Goal: Information Seeking & Learning: Compare options

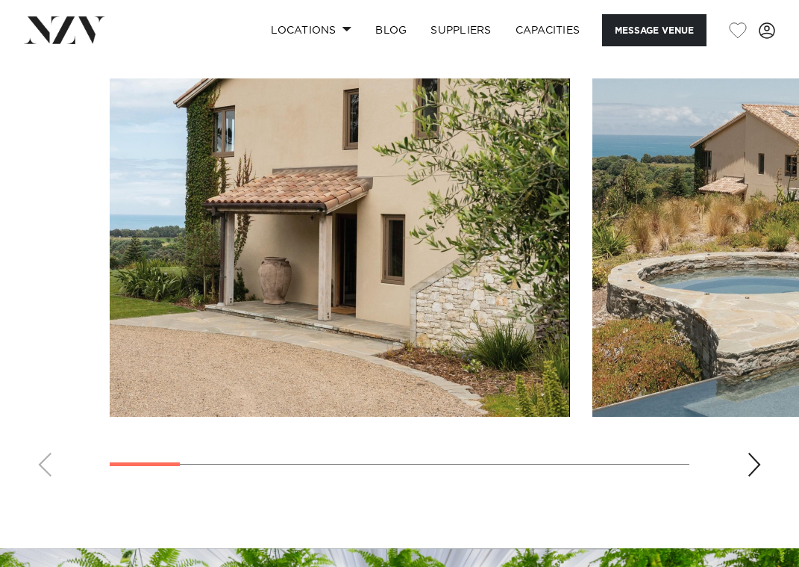
scroll to position [1263, 0]
click at [110, 260] on img "1 / 10" at bounding box center [340, 247] width 461 height 338
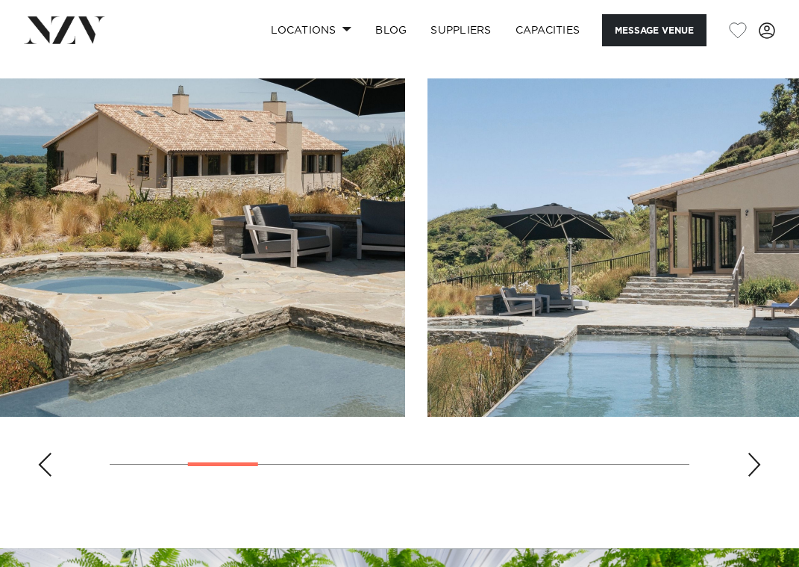
click at [134, 290] on img "2 / 10" at bounding box center [175, 247] width 461 height 338
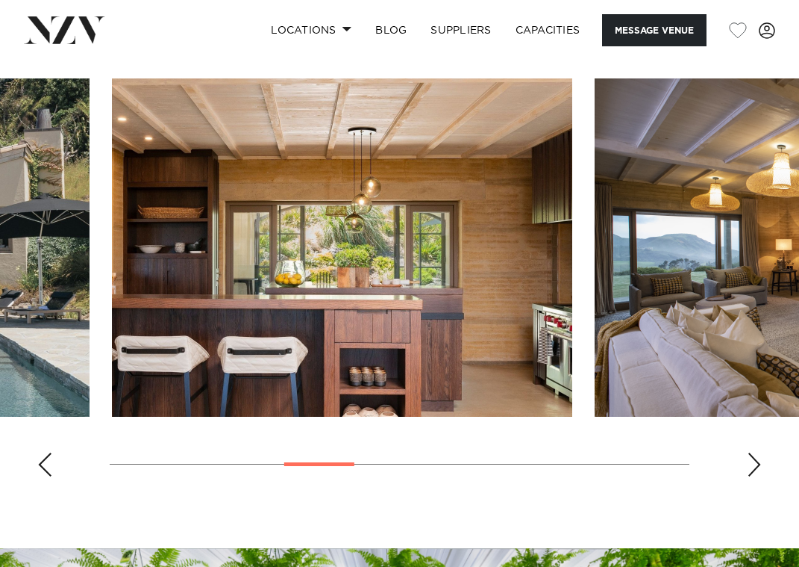
click at [161, 274] on img "4 / 10" at bounding box center [342, 247] width 461 height 338
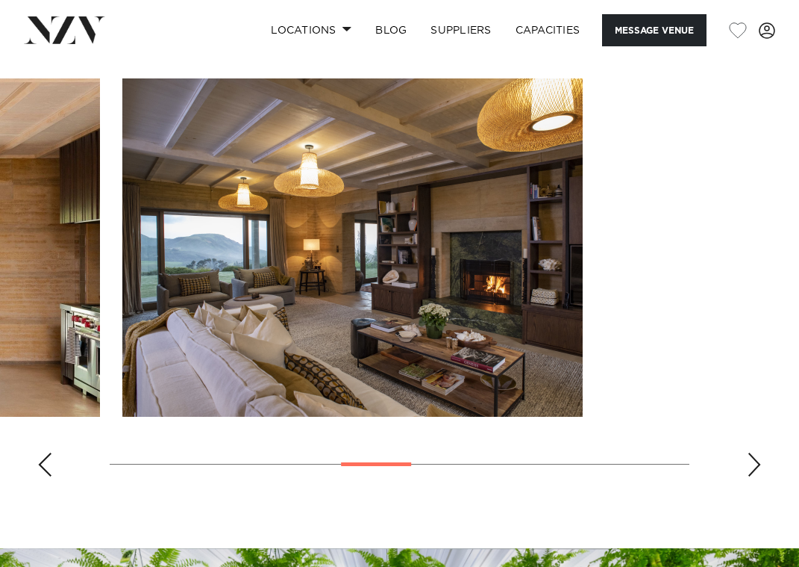
click at [122, 256] on img "5 / 10" at bounding box center [352, 247] width 461 height 338
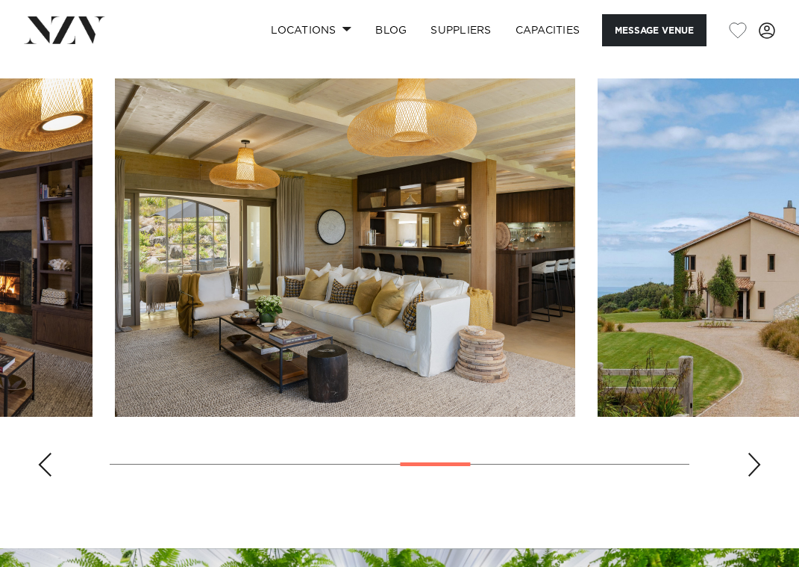
click at [119, 268] on img "6 / 10" at bounding box center [345, 247] width 461 height 338
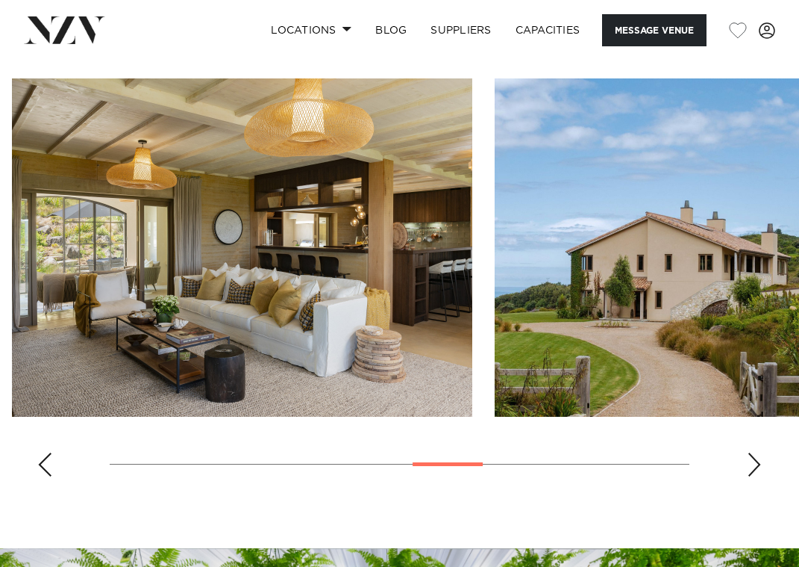
click at [58, 265] on img "6 / 10" at bounding box center [242, 247] width 461 height 338
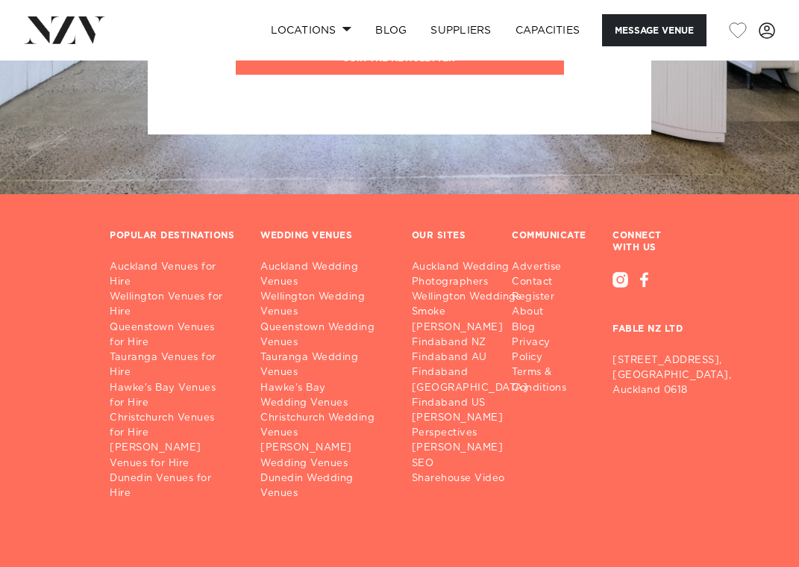
scroll to position [2070, 0]
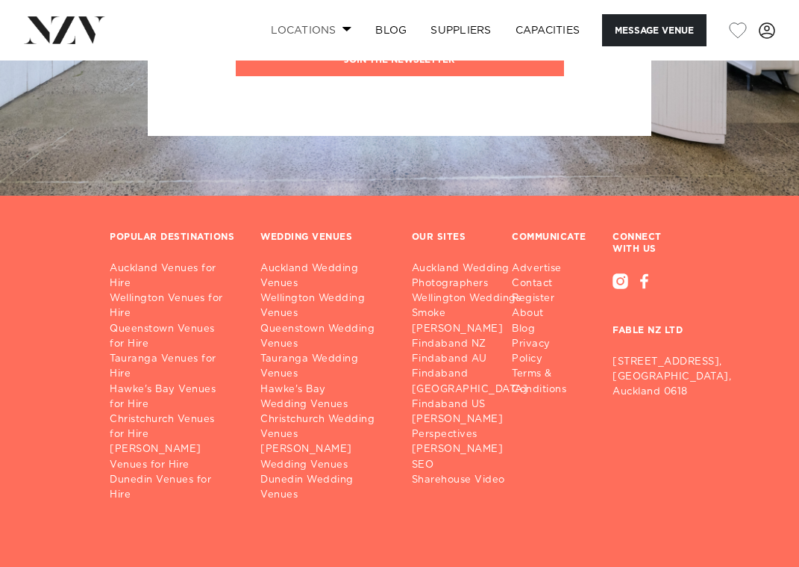
click at [334, 35] on link "Locations" at bounding box center [311, 30] width 104 height 32
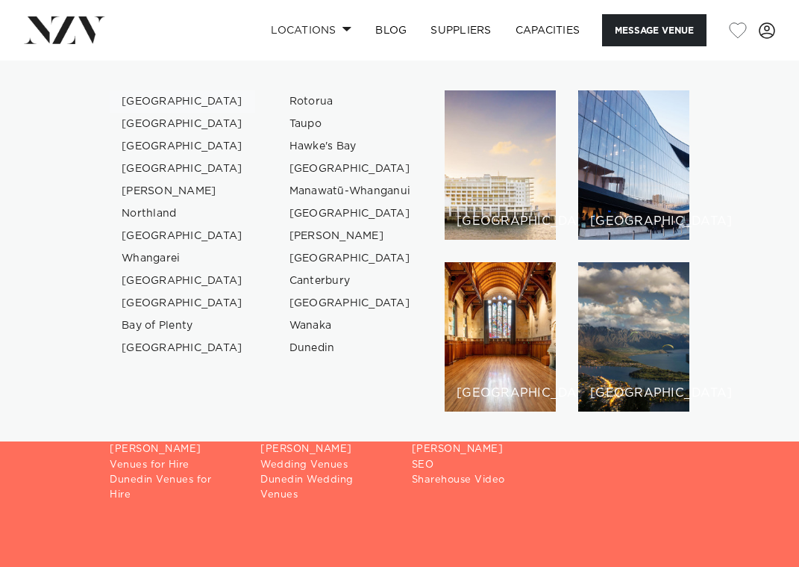
click at [169, 102] on link "[GEOGRAPHIC_DATA]" at bounding box center [183, 101] width 146 height 22
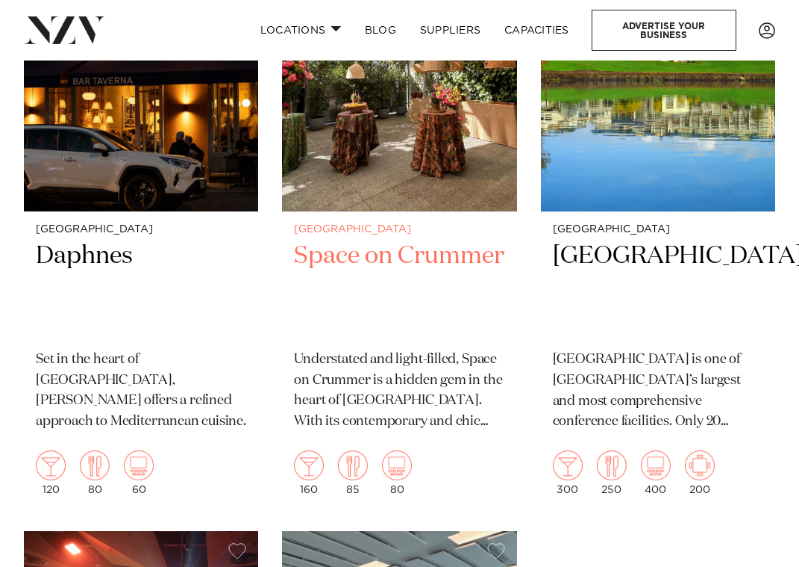
scroll to position [10986, 0]
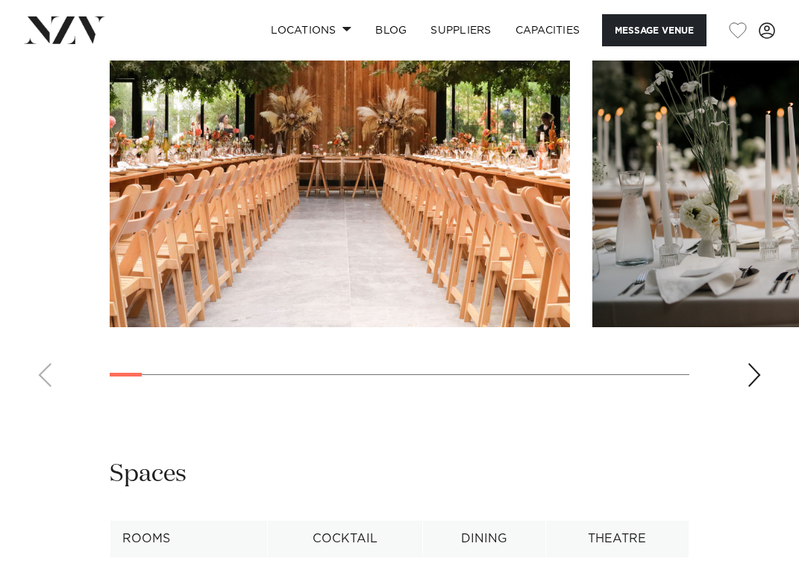
scroll to position [1758, 0]
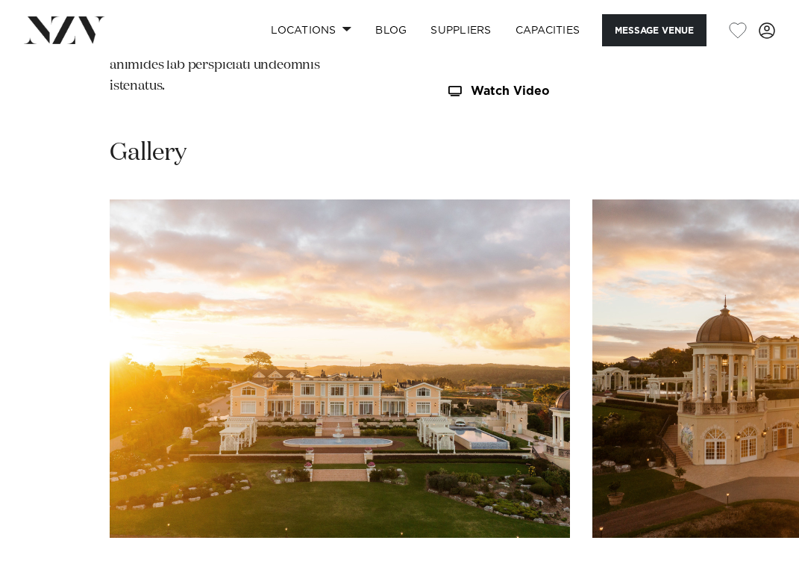
scroll to position [1794, 0]
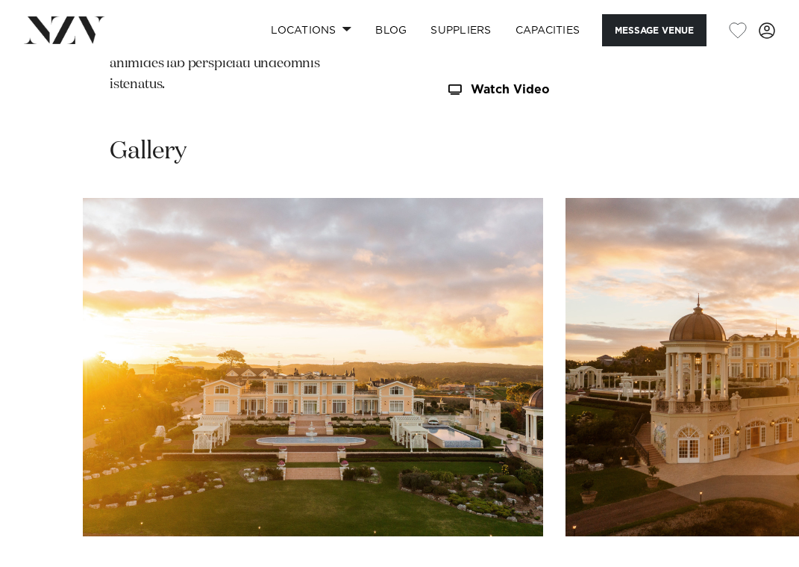
click at [84, 303] on img "1 / 30" at bounding box center [313, 367] width 461 height 338
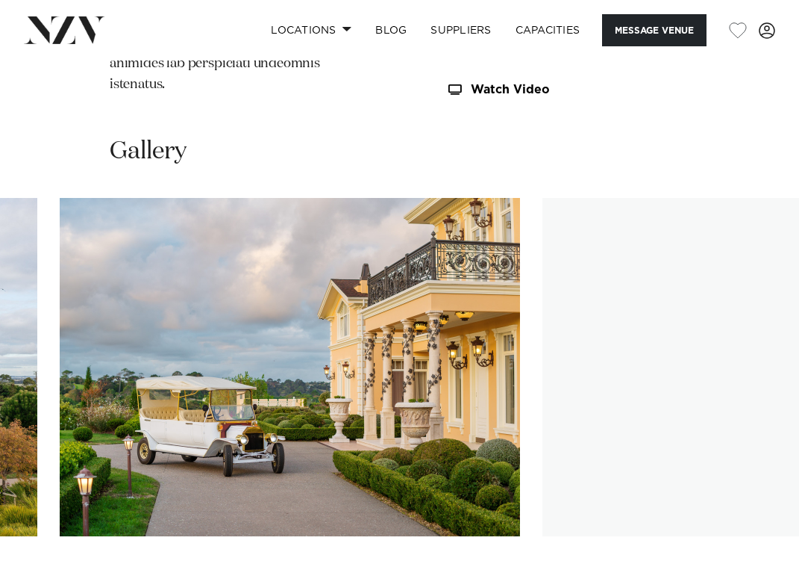
click at [0, 297] on html "Locations Auckland Wellington Christchurch Queenstown Hamilton Northland Bay of…" at bounding box center [399, 60] width 799 height 3708
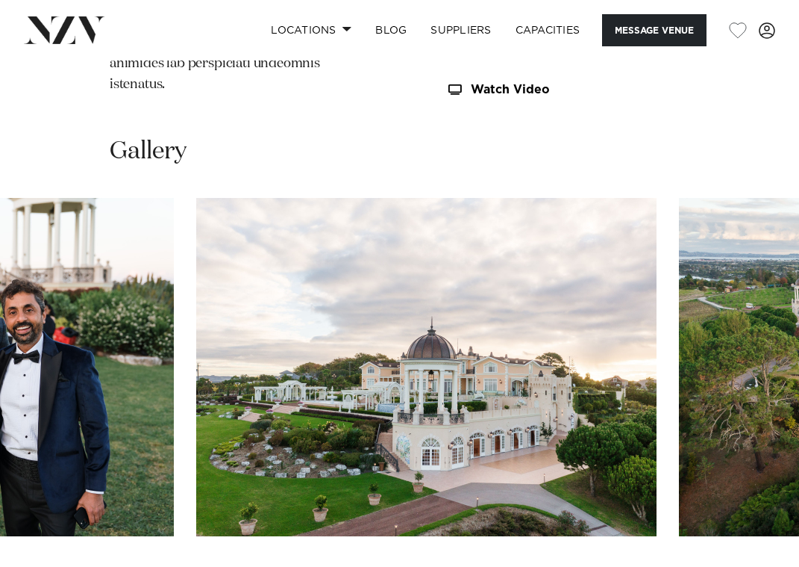
click at [0, 308] on html "Locations Auckland Wellington Christchurch Queenstown Hamilton Northland Bay of…" at bounding box center [399, 60] width 799 height 3708
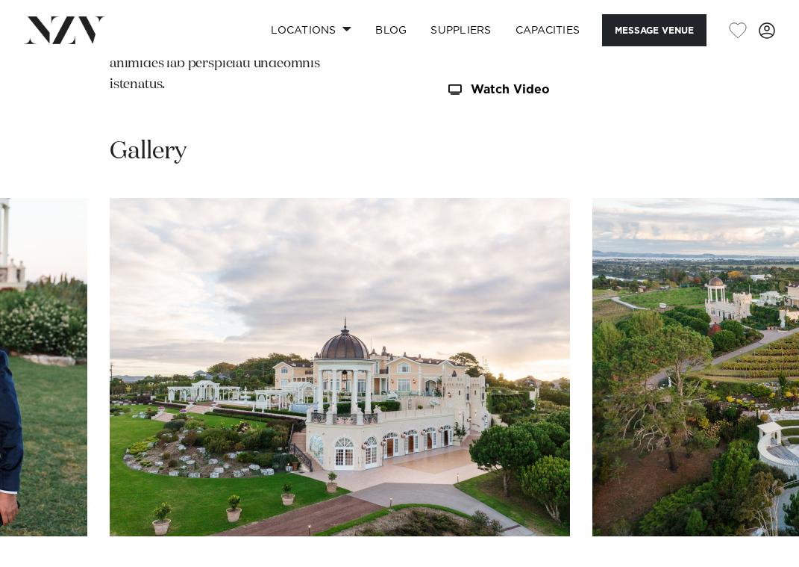
click at [118, 284] on img "9 / 30" at bounding box center [340, 367] width 461 height 338
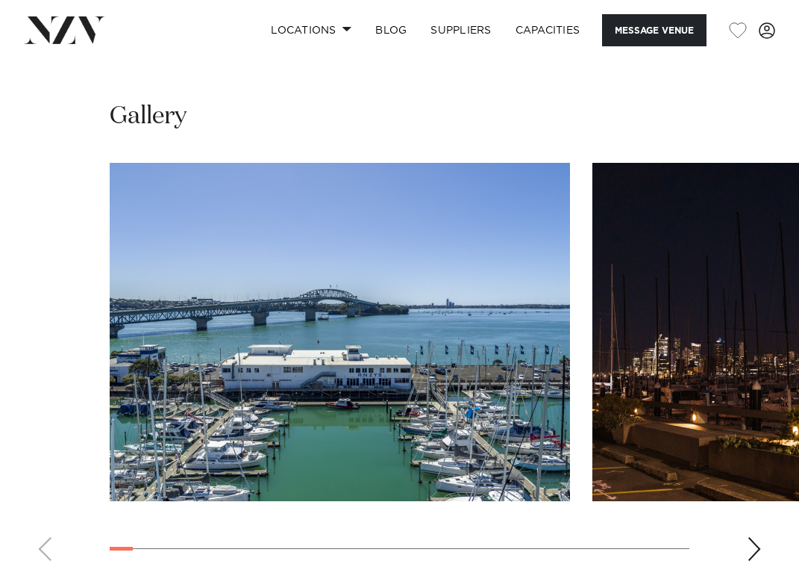
scroll to position [1766, 0]
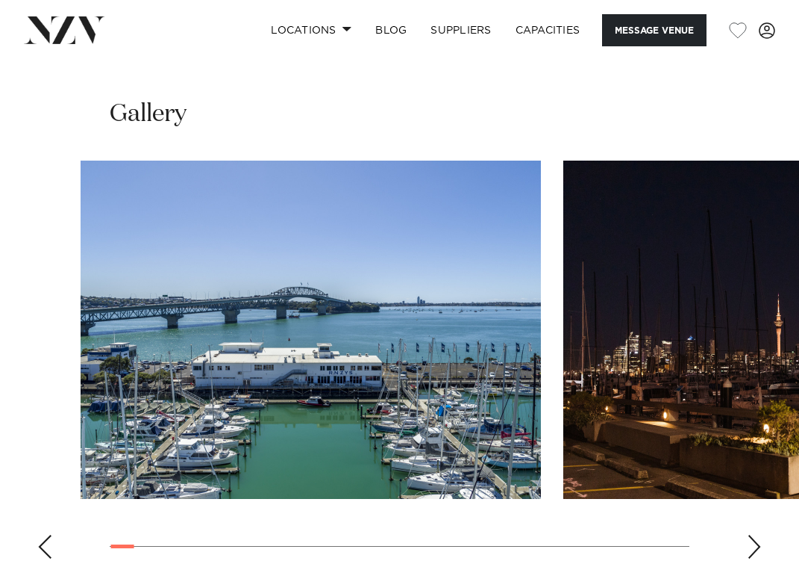
click at [138, 278] on div at bounding box center [371, 329] width 580 height 338
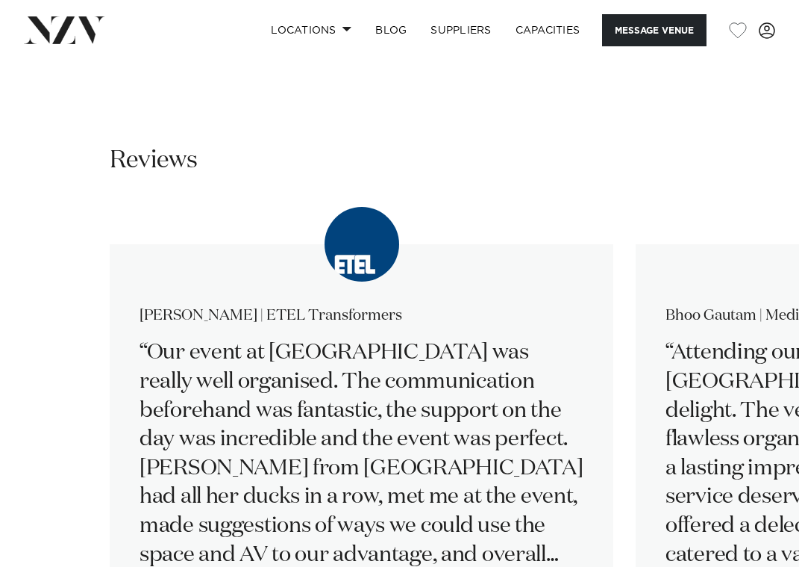
scroll to position [2499, 0]
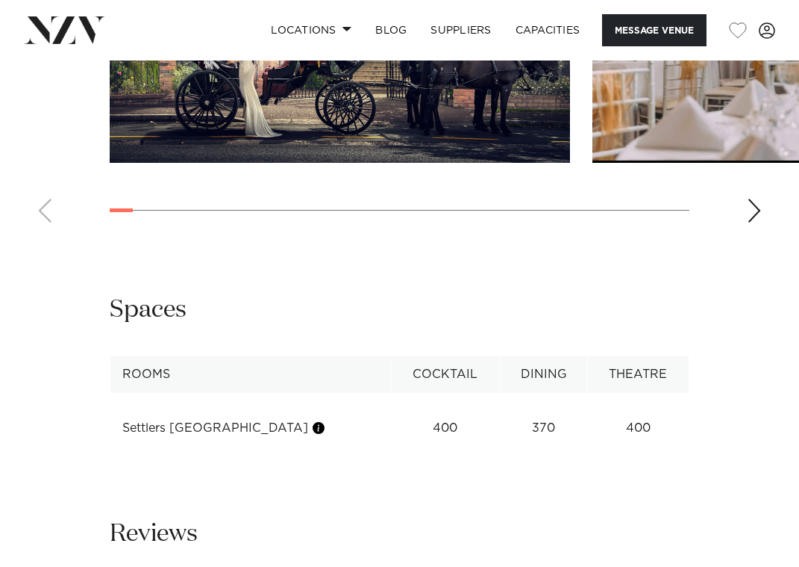
scroll to position [1721, 0]
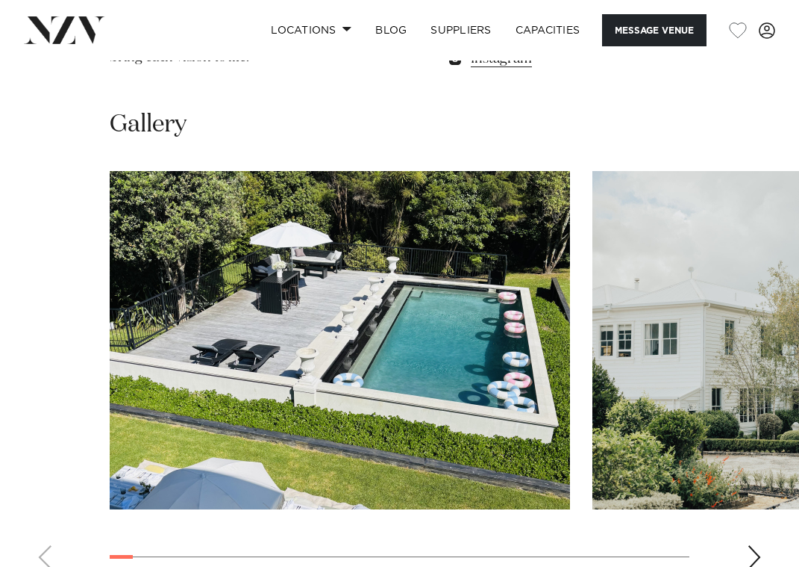
scroll to position [1482, 0]
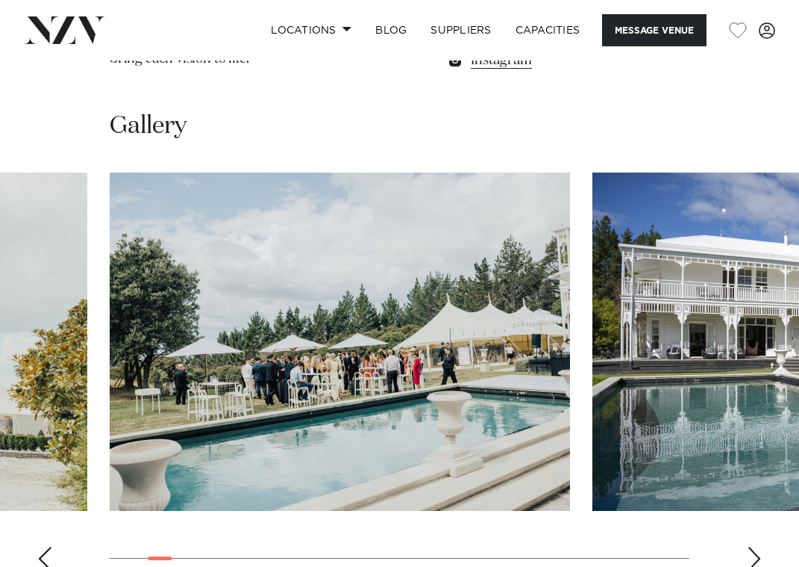
click at [110, 293] on img "3 / 30" at bounding box center [340, 341] width 461 height 338
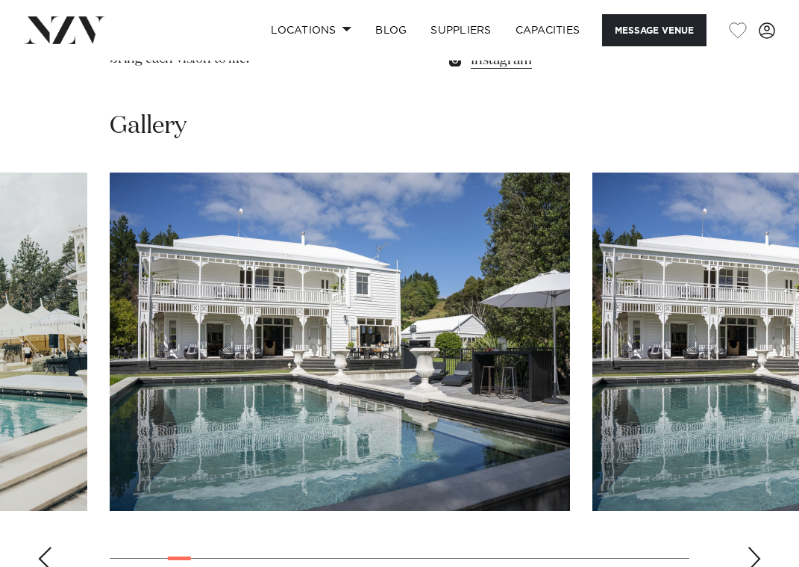
click at [161, 287] on img "4 / 30" at bounding box center [340, 341] width 461 height 338
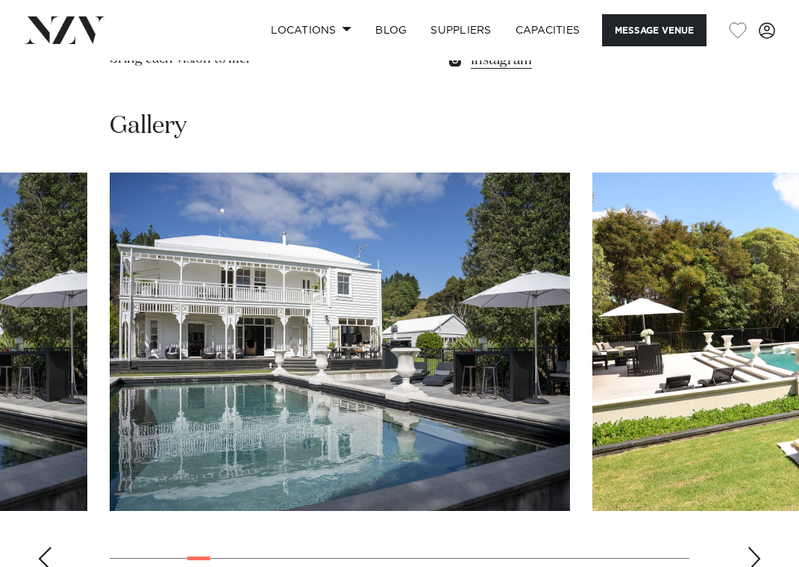
click at [110, 259] on img "5 / 30" at bounding box center [340, 341] width 461 height 338
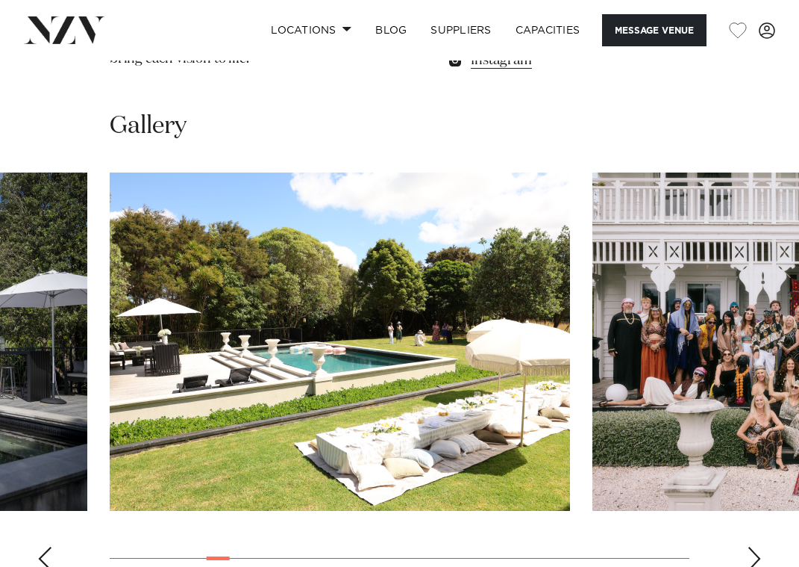
click at [752, 546] on div "Next slide" at bounding box center [754, 558] width 15 height 24
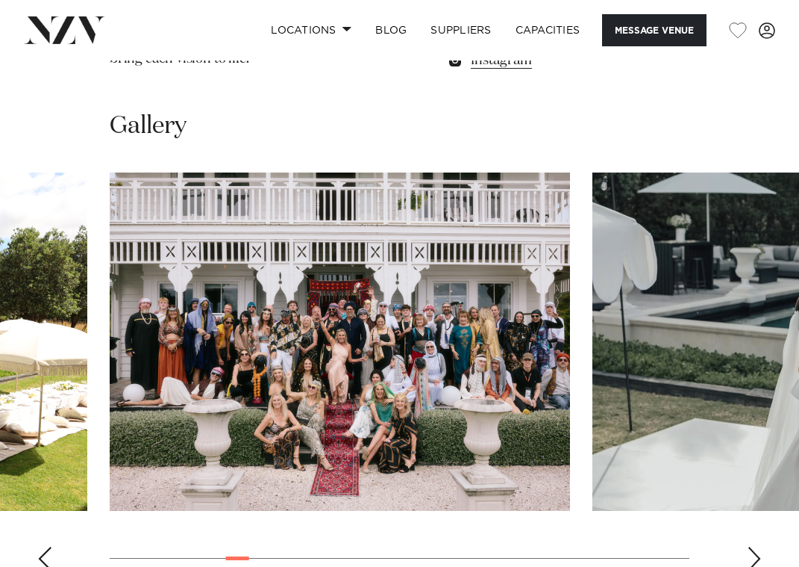
click at [752, 546] on div "Next slide" at bounding box center [754, 558] width 15 height 24
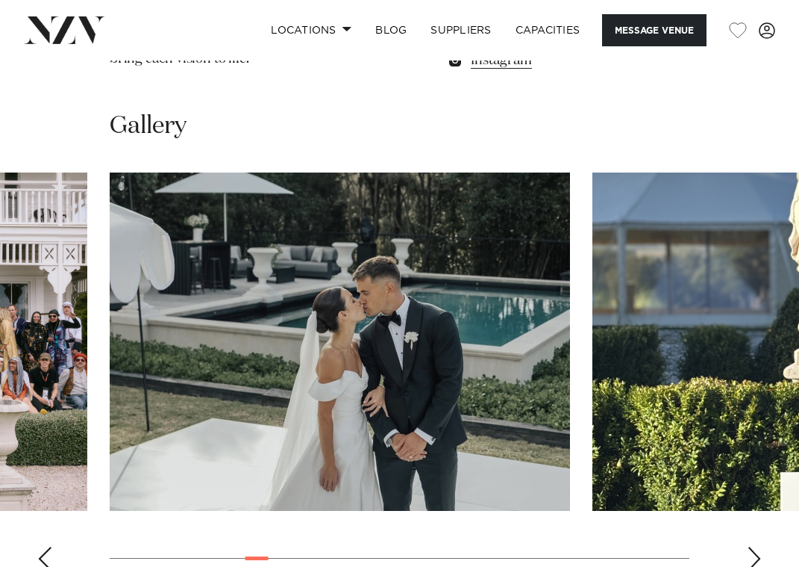
click at [752, 546] on div "Next slide" at bounding box center [754, 558] width 15 height 24
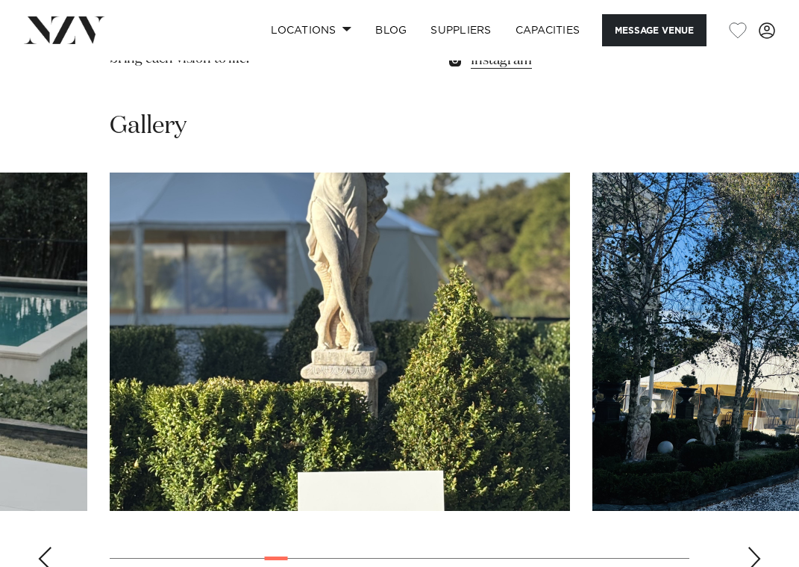
click at [752, 546] on div "Next slide" at bounding box center [754, 558] width 15 height 24
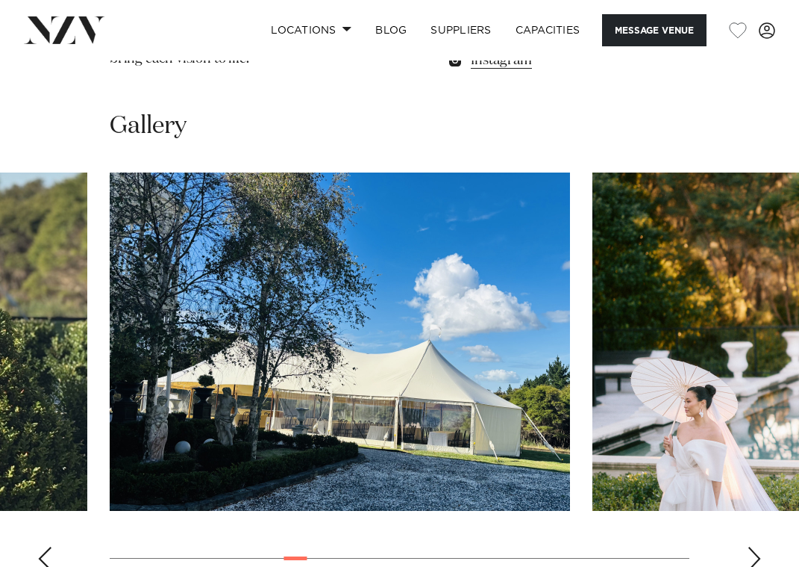
click at [752, 546] on div "Next slide" at bounding box center [754, 558] width 15 height 24
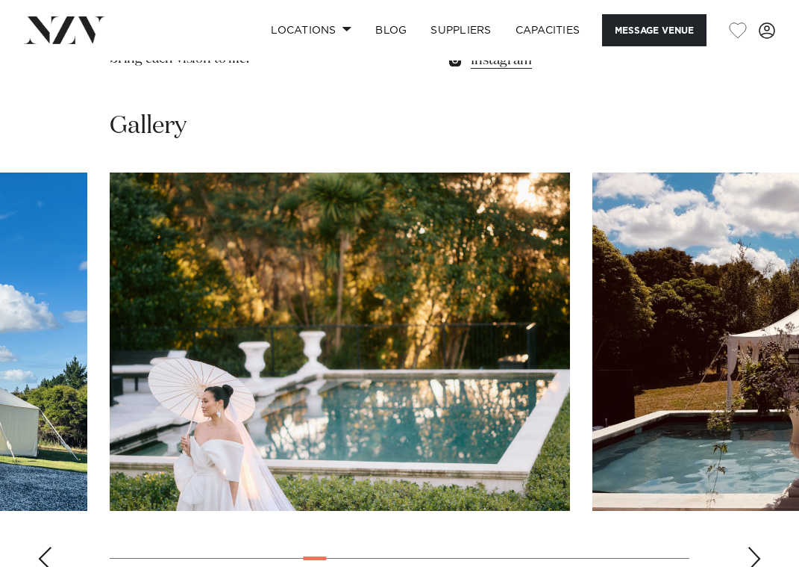
click at [752, 546] on div "Next slide" at bounding box center [754, 558] width 15 height 24
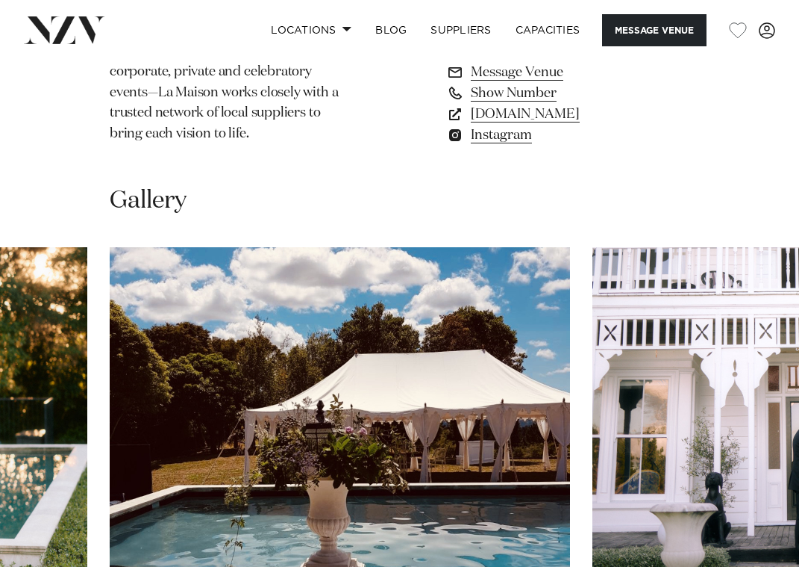
scroll to position [1399, 0]
